Goal: Entertainment & Leisure: Consume media (video, audio)

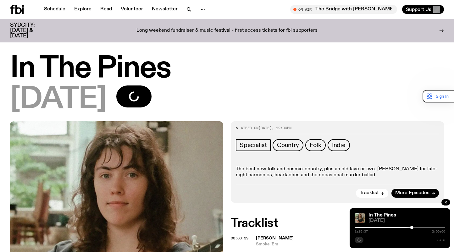
scroll to position [472, 0]
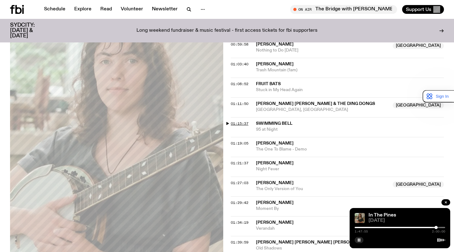
click at [242, 123] on span "01:15:37" at bounding box center [240, 123] width 18 height 5
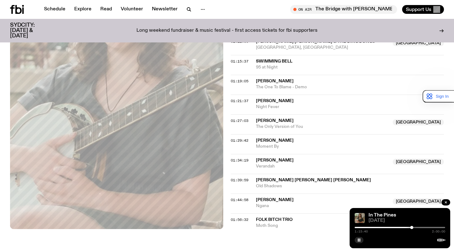
scroll to position [534, 0]
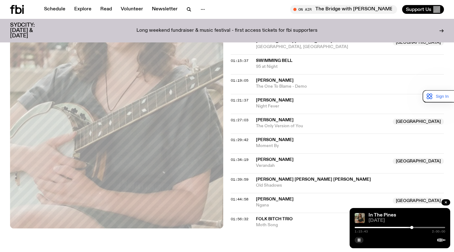
click at [276, 63] on span "Swimming Bell" at bounding box center [350, 61] width 188 height 6
click at [236, 79] on span "01:19:05" at bounding box center [240, 80] width 18 height 5
click at [242, 98] on span "01:21:37" at bounding box center [240, 100] width 18 height 5
click at [238, 101] on span "01:21:37" at bounding box center [240, 100] width 18 height 5
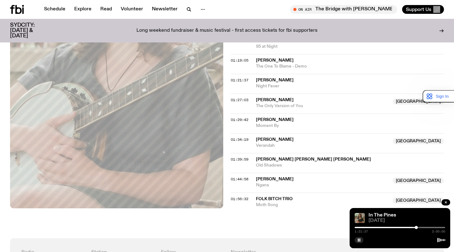
scroll to position [566, 0]
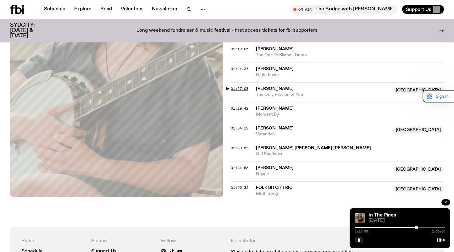
click at [242, 88] on span "01:27:03" at bounding box center [240, 88] width 18 height 5
click at [244, 108] on span "01:29:42" at bounding box center [240, 108] width 18 height 5
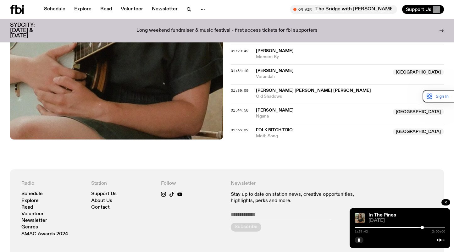
scroll to position [629, 0]
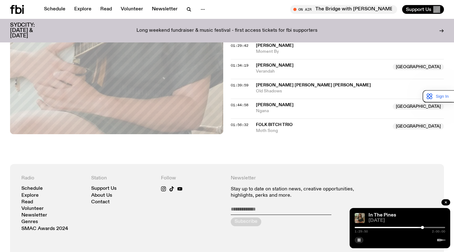
click at [269, 47] on span "[PERSON_NAME]" at bounding box center [275, 45] width 38 height 4
click at [237, 63] on span "01:34:19" at bounding box center [240, 65] width 18 height 5
click at [427, 227] on div at bounding box center [426, 227] width 3 height 3
click at [243, 85] on span "01:39:59" at bounding box center [240, 85] width 18 height 5
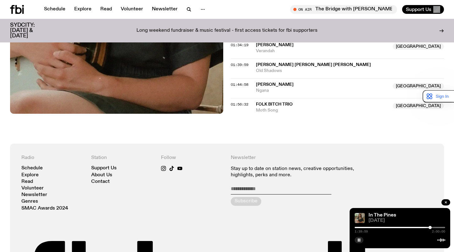
scroll to position [660, 0]
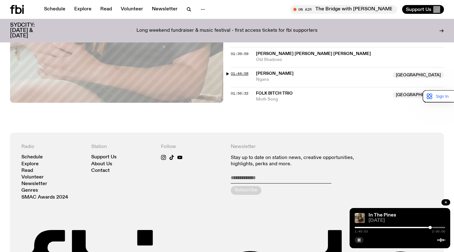
click at [239, 74] on span "01:44:58" at bounding box center [240, 73] width 18 height 5
click at [435, 227] on div at bounding box center [434, 227] width 3 height 3
click at [242, 93] on span "01:56:32" at bounding box center [240, 93] width 18 height 5
click at [357, 240] on icon "button" at bounding box center [359, 240] width 4 height 4
